Goal: Task Accomplishment & Management: Complete application form

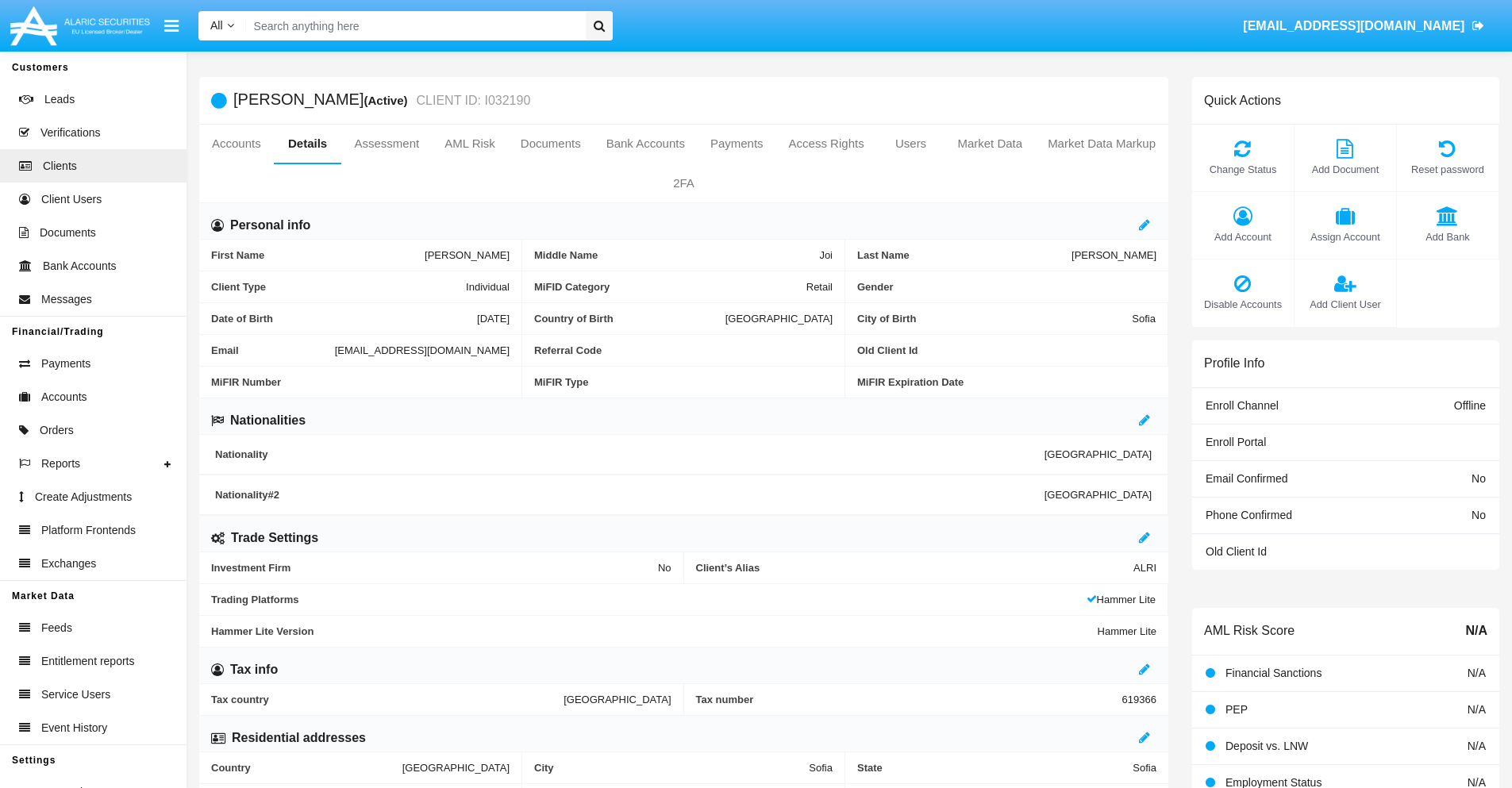
click at [1345, 304] on span "Add Client User" at bounding box center [1346, 304] width 85 height 15
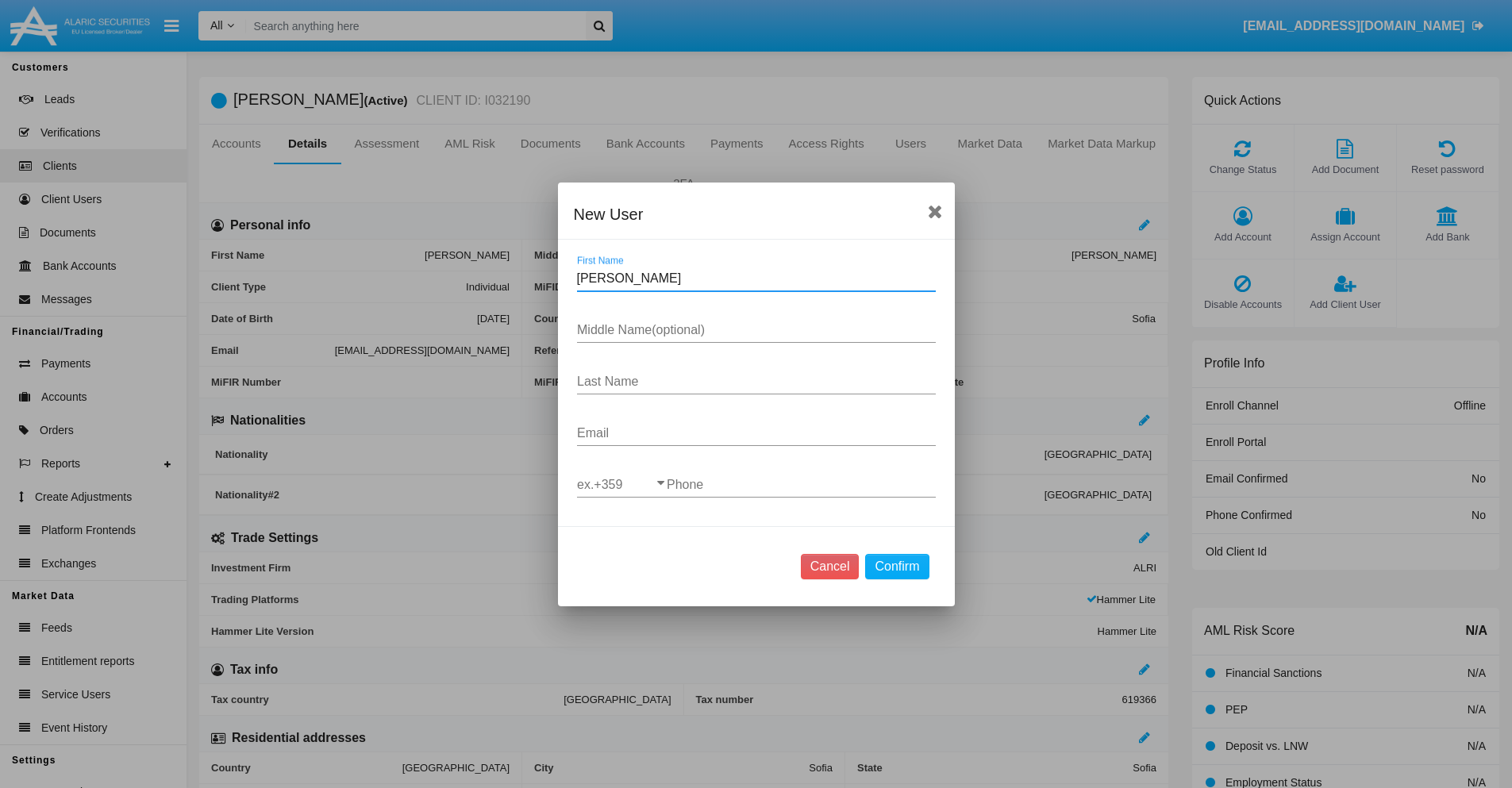
type input "Murray"
type input "Shyla"
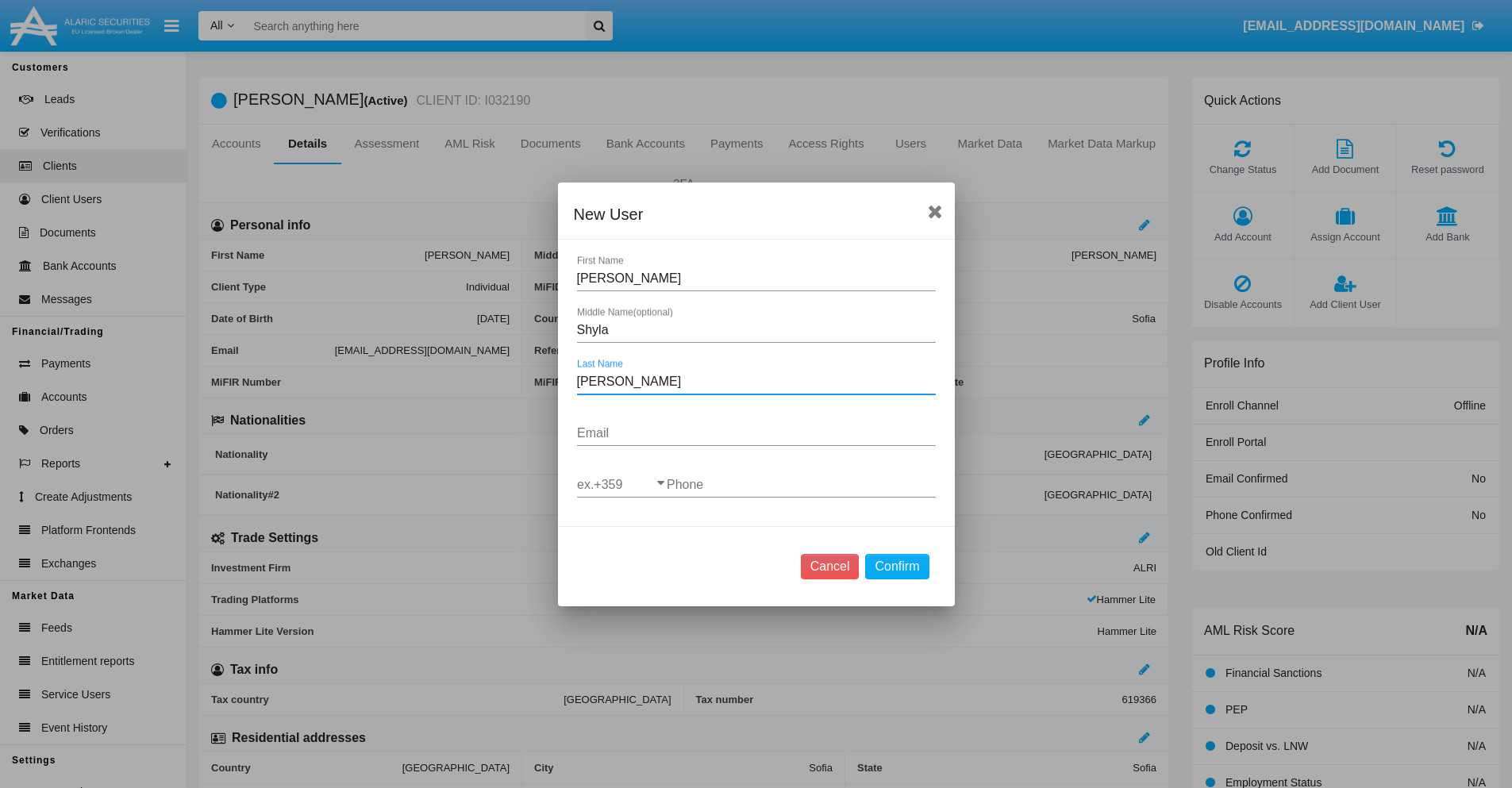
type input "Reichel"
type input "4oizpv0fl@wcjyy51ya.vn"
click at [622, 484] on input "ex.+359" at bounding box center [622, 485] width 90 height 14
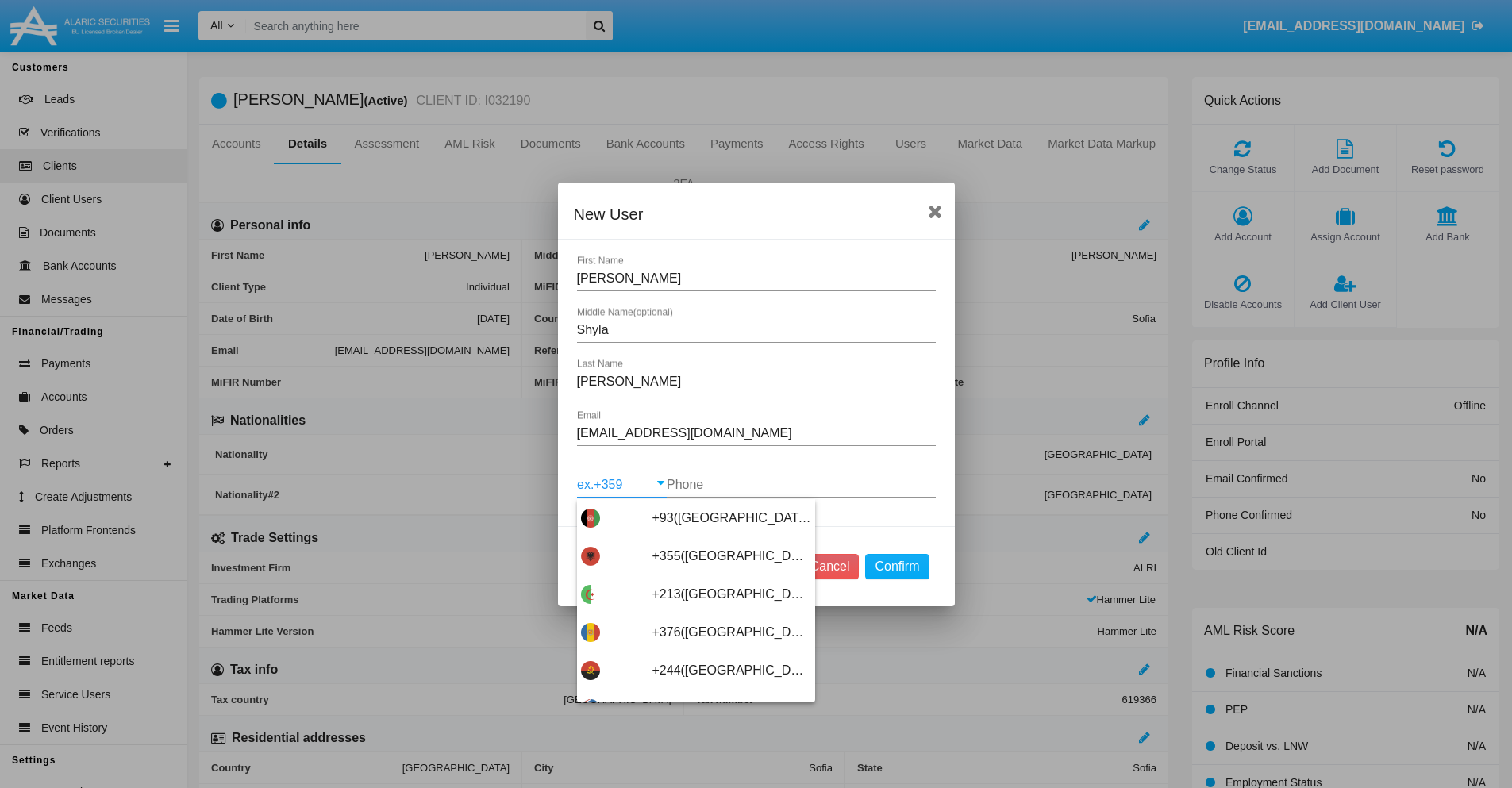
scroll to position [8444, 0]
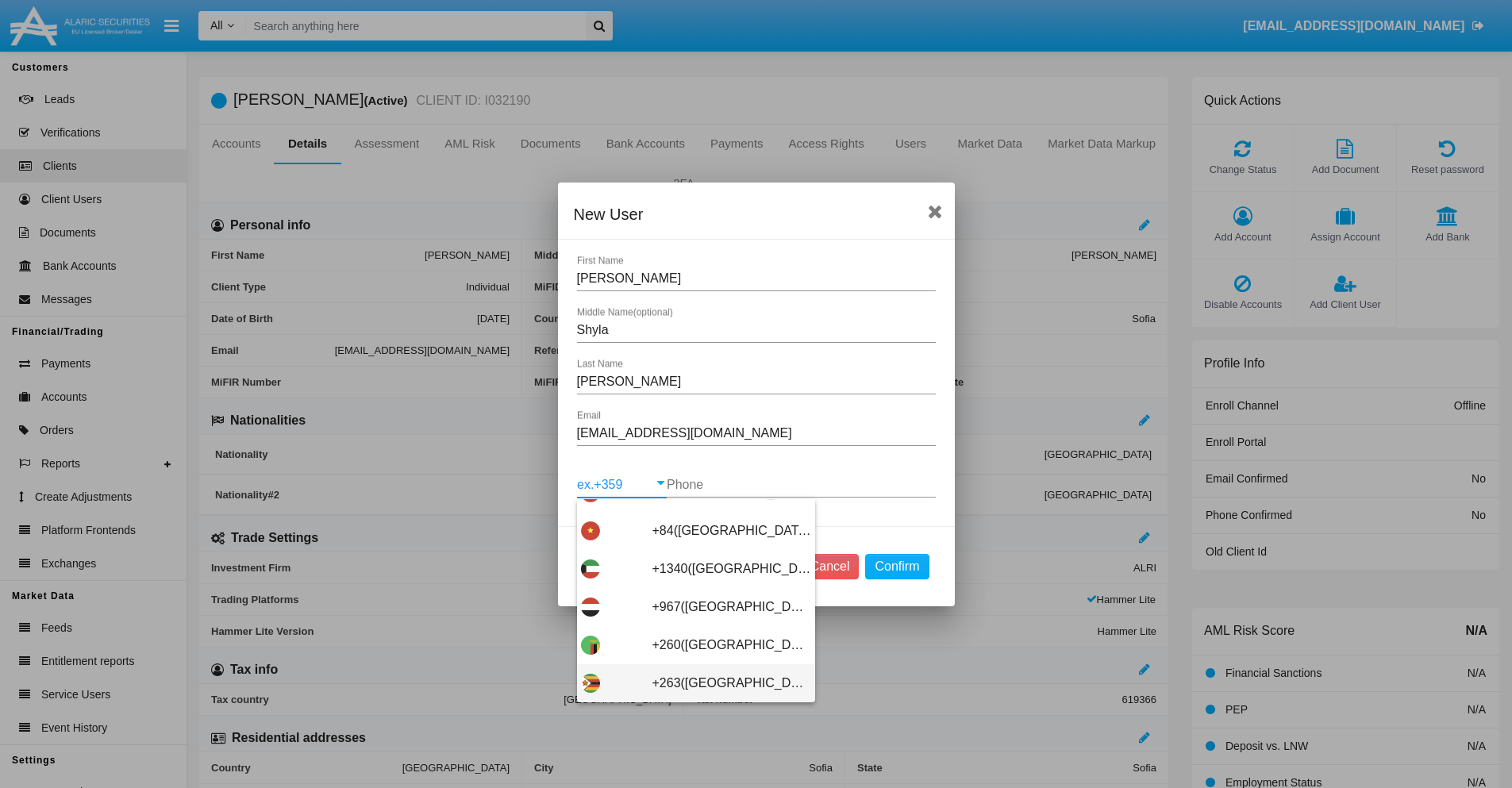
click at [690, 683] on span "+263(Zimbabwe)" at bounding box center [732, 684] width 159 height 38
type input "+263(Zimbabwe)"
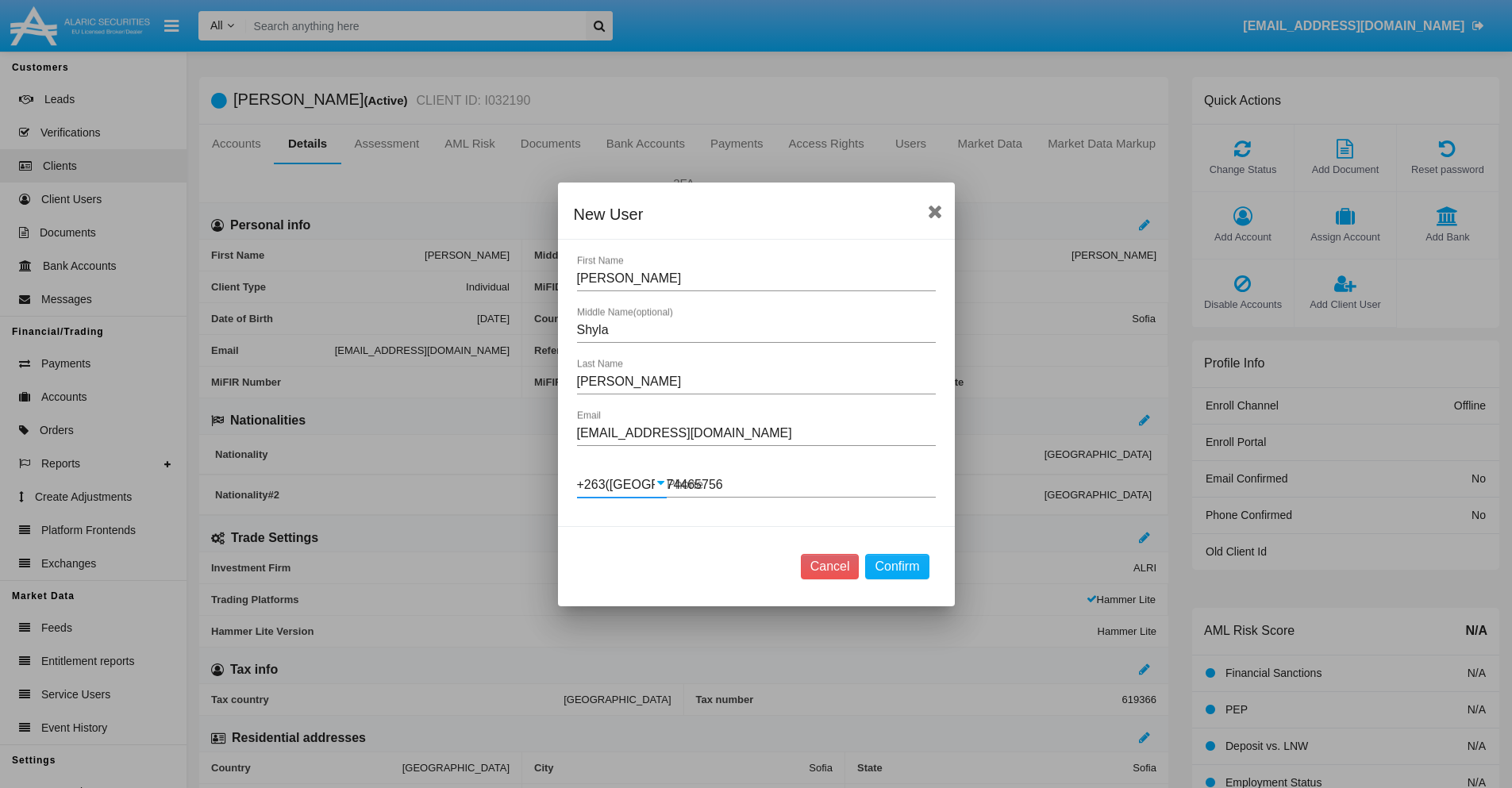
type input "744657563"
click at [897, 566] on button "Confirm" at bounding box center [897, 566] width 64 height 25
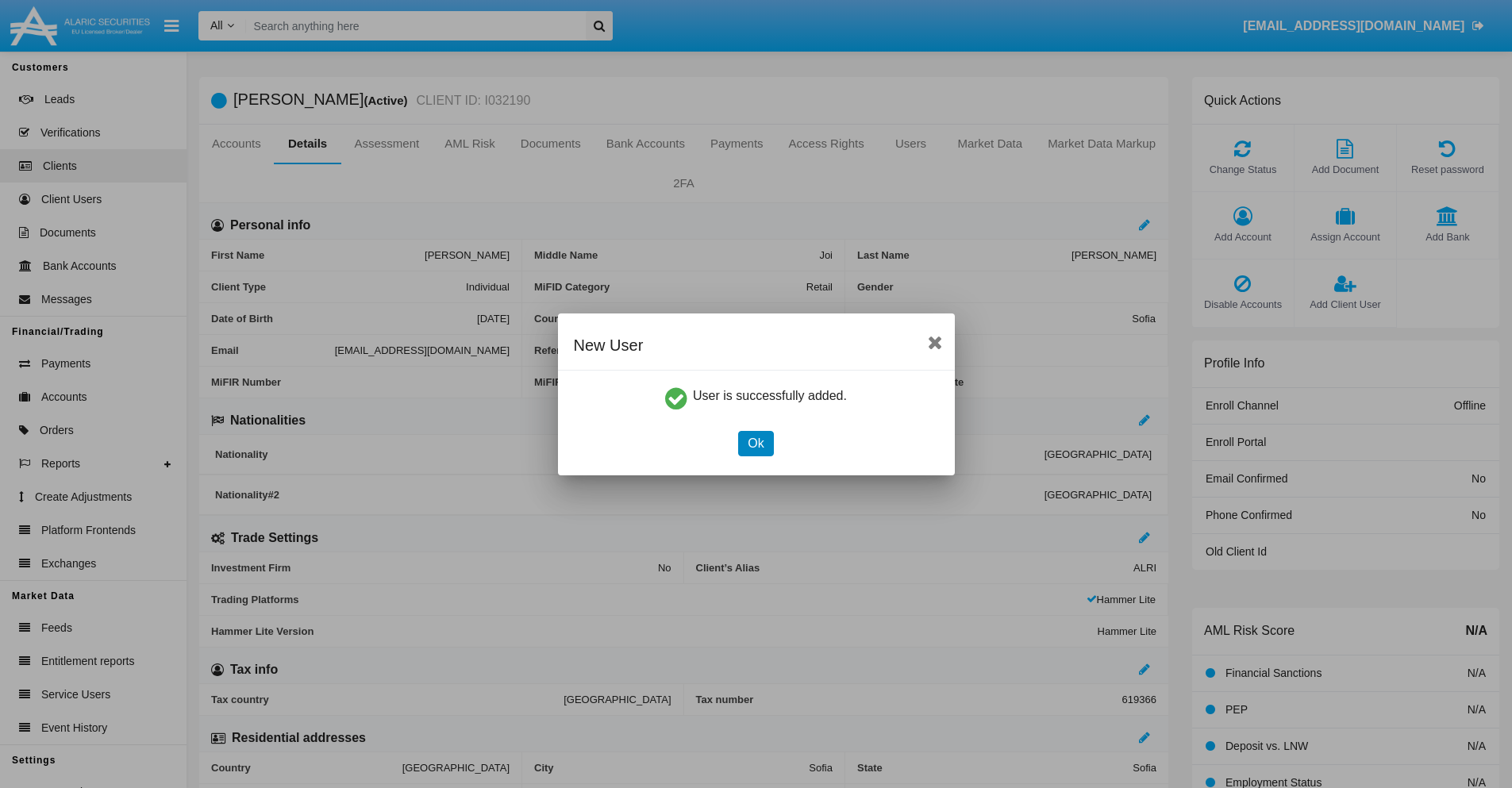
click at [756, 443] on button "Ok" at bounding box center [756, 443] width 35 height 25
